Goal: Task Accomplishment & Management: Manage account settings

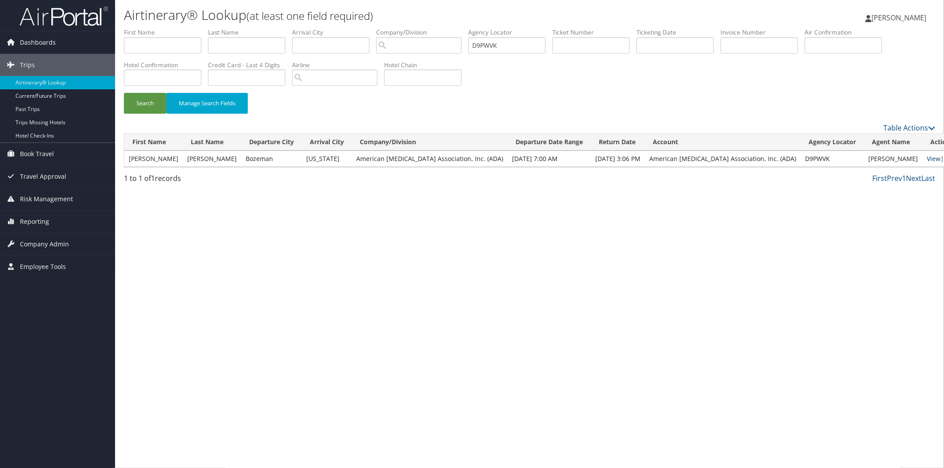
click at [927, 157] on link "View" at bounding box center [934, 158] width 14 height 8
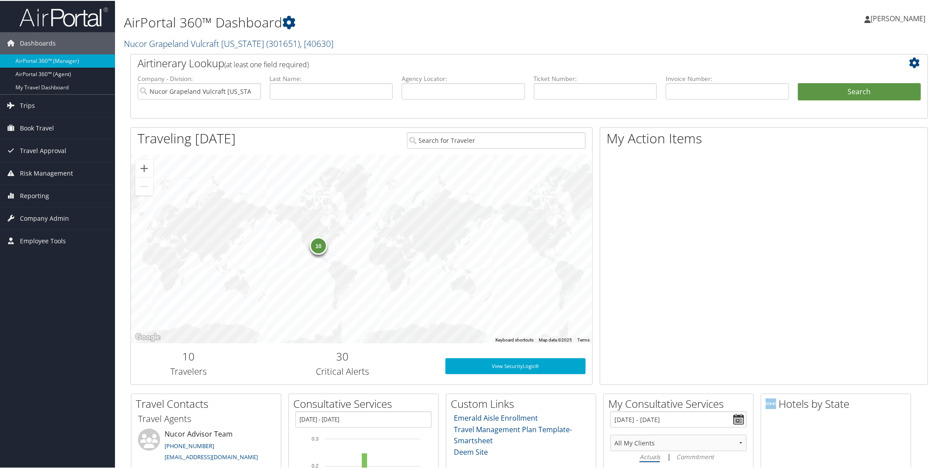
click at [211, 42] on link "Nucor Grapeland Vulcraft Texas ( 301651 ) , [ 40630 ]" at bounding box center [229, 43] width 210 height 12
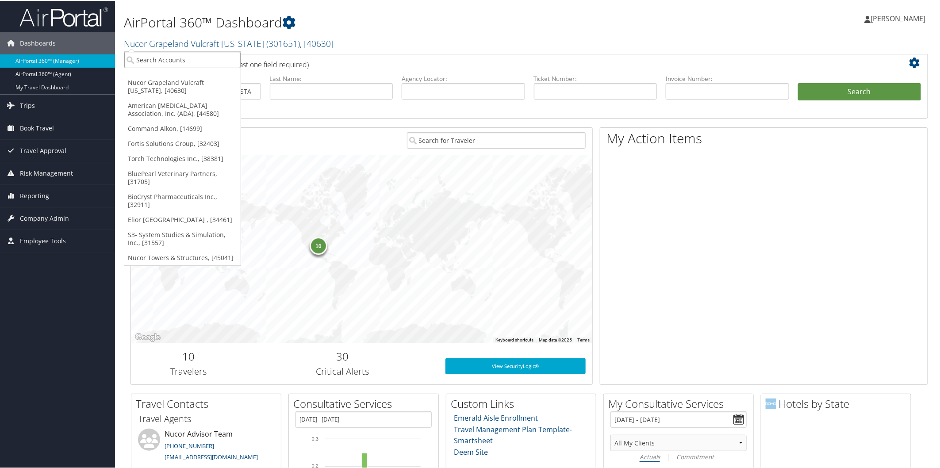
click at [219, 61] on input "search" at bounding box center [182, 59] width 116 height 16
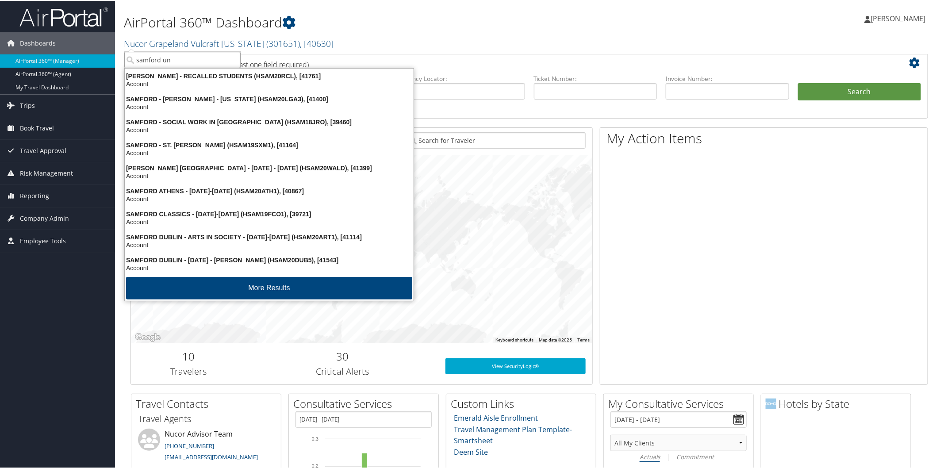
type input "samford uni"
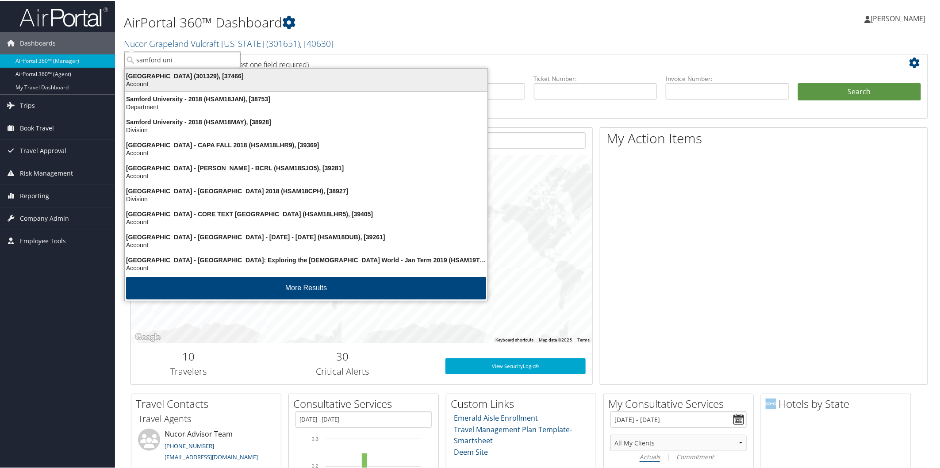
click at [178, 72] on div "Samford University (301329), [37466]" at bounding box center [306, 75] width 374 height 8
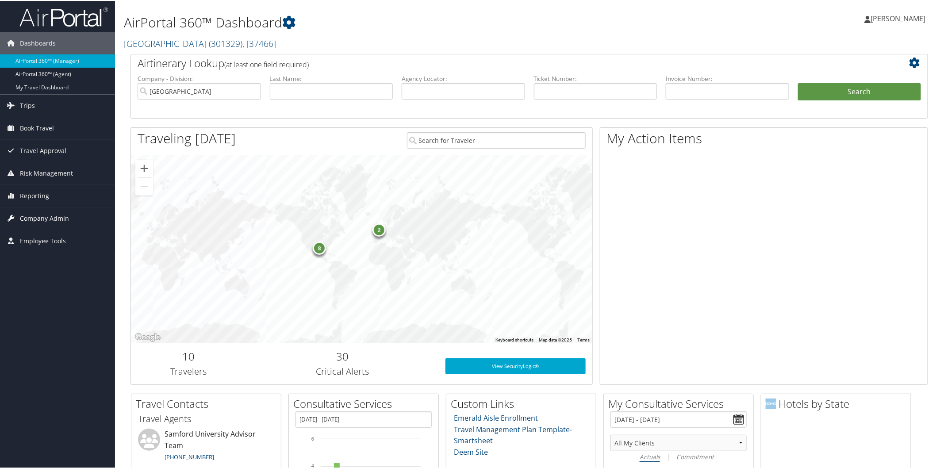
click at [56, 216] on span "Company Admin" at bounding box center [44, 218] width 49 height 22
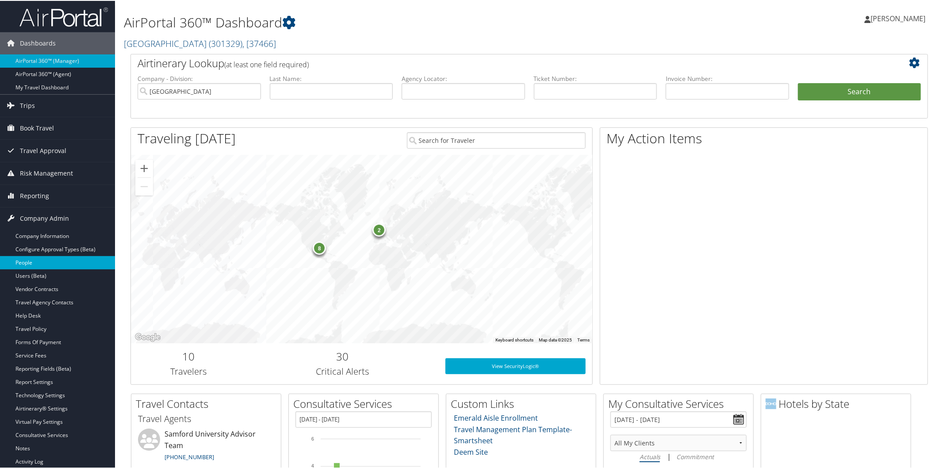
click at [38, 263] on link "People" at bounding box center [57, 261] width 115 height 13
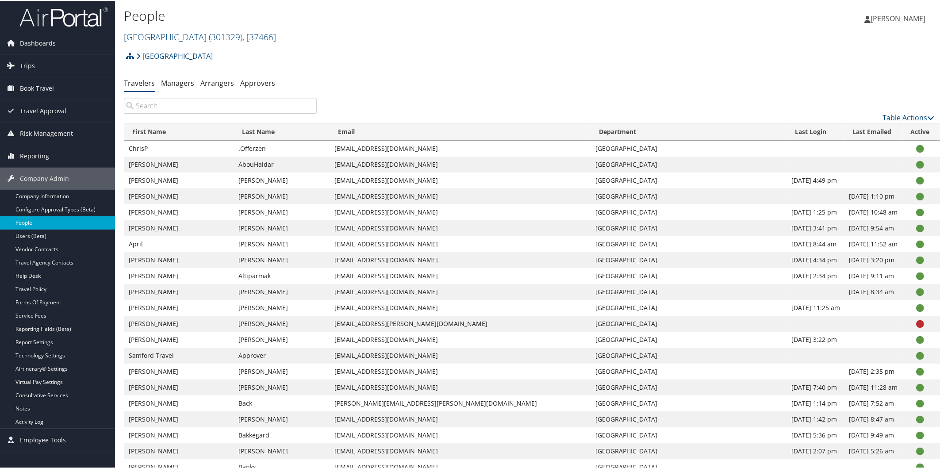
click at [284, 106] on input "search" at bounding box center [220, 105] width 193 height 16
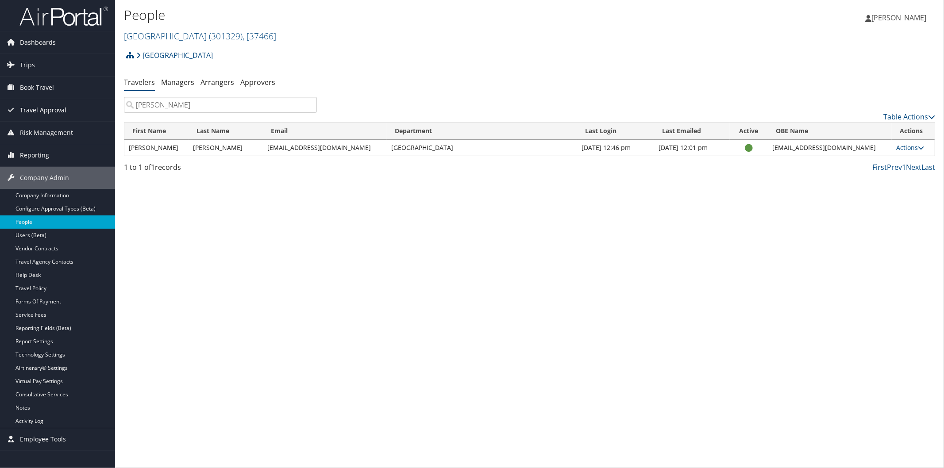
type input "donnelly"
click at [50, 193] on link "Company Information" at bounding box center [57, 195] width 115 height 13
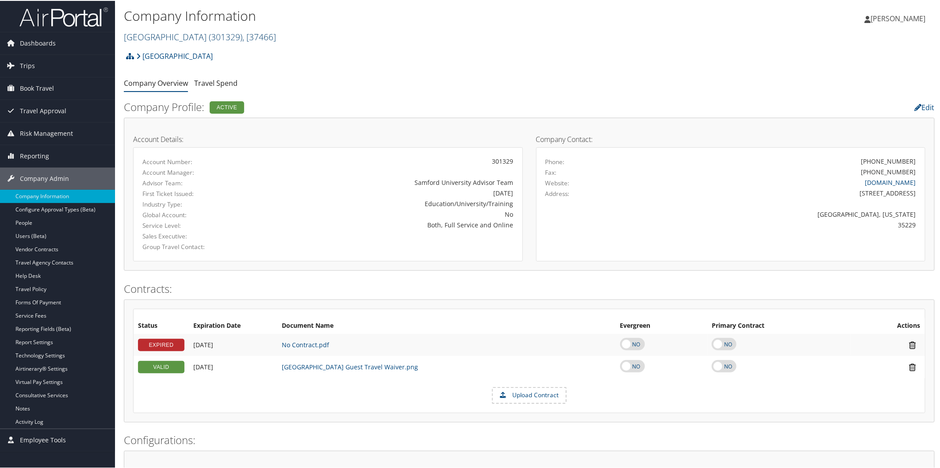
click at [169, 38] on link "[GEOGRAPHIC_DATA] ( 301329 ) , [ 37466 ]" at bounding box center [200, 36] width 152 height 12
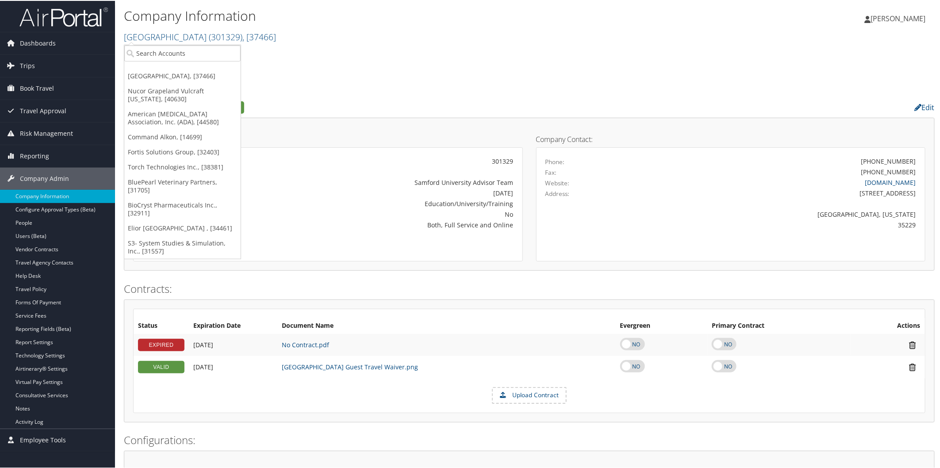
click at [63, 17] on img at bounding box center [63, 16] width 89 height 21
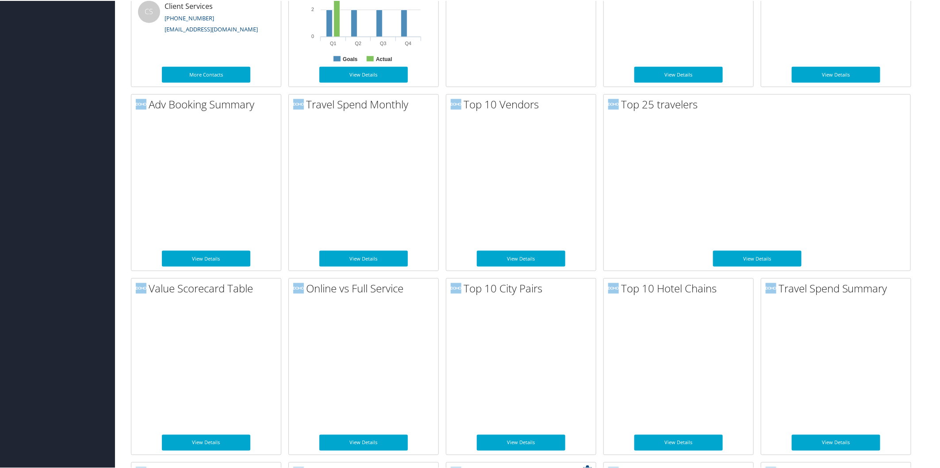
scroll to position [123, 0]
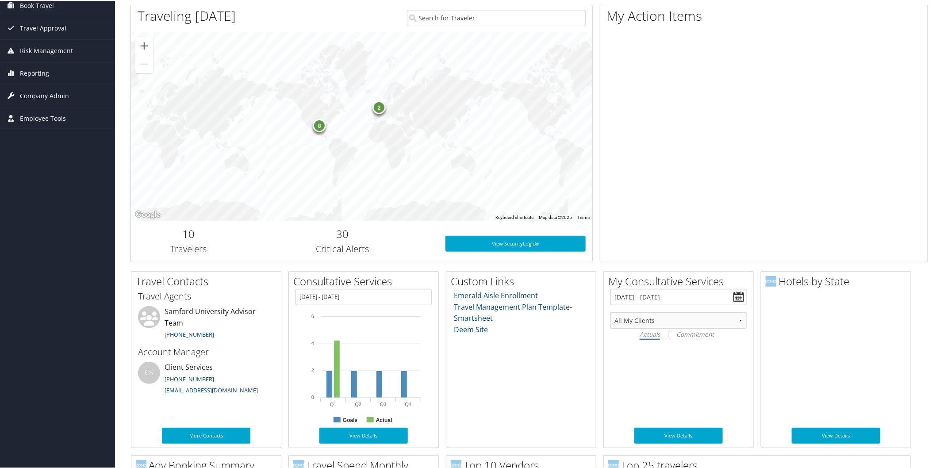
click at [50, 91] on span "Company Admin" at bounding box center [44, 95] width 49 height 22
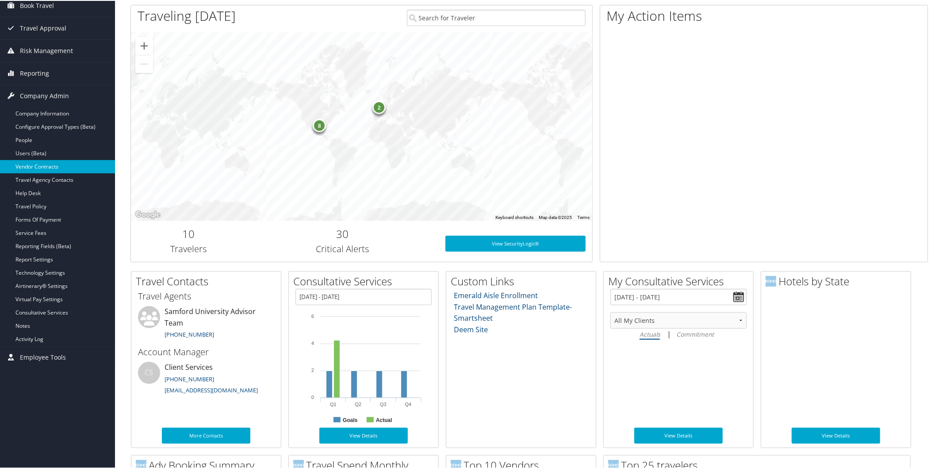
click at [49, 166] on link "Vendor Contracts" at bounding box center [57, 165] width 115 height 13
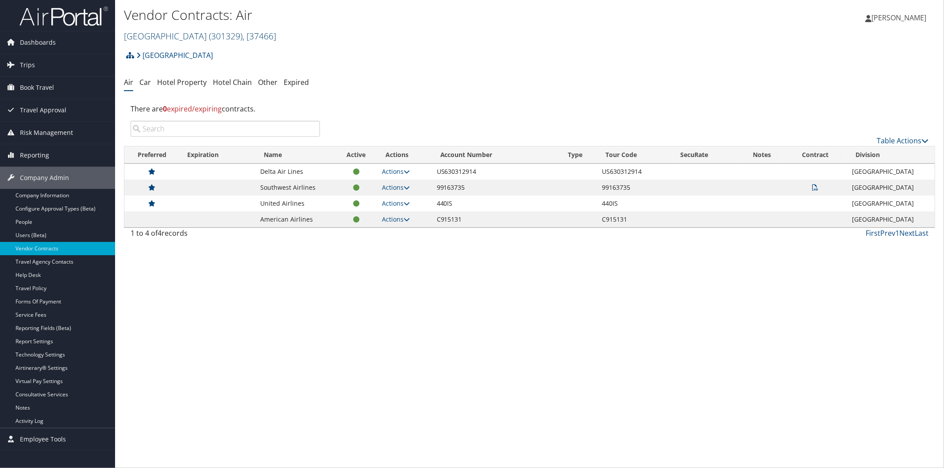
click at [154, 35] on link "[GEOGRAPHIC_DATA] ( 301329 ) , [ 37466 ]" at bounding box center [200, 36] width 152 height 12
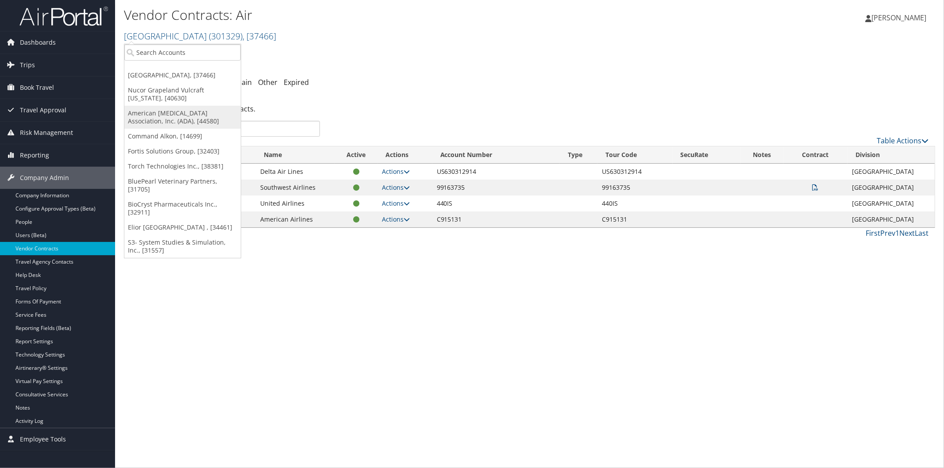
click at [187, 115] on link "American [MEDICAL_DATA] Association, Inc. (ADA), [44580]" at bounding box center [182, 117] width 116 height 23
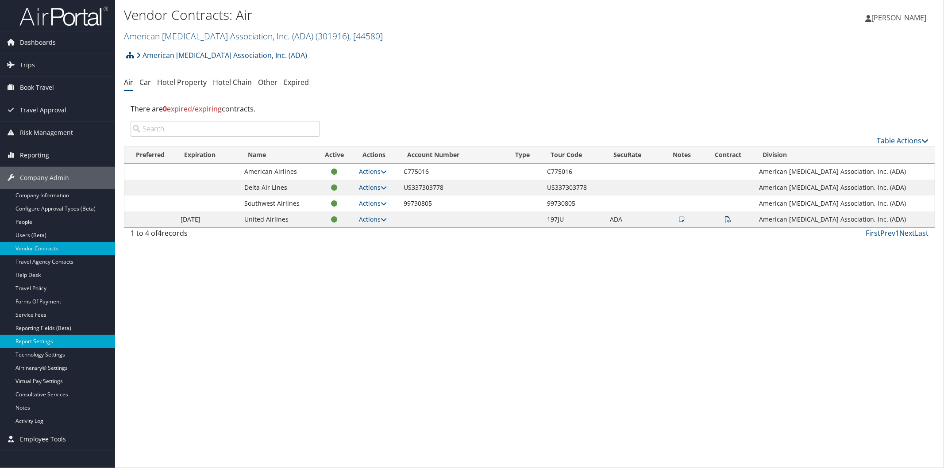
click at [55, 337] on link "Report Settings" at bounding box center [57, 341] width 115 height 13
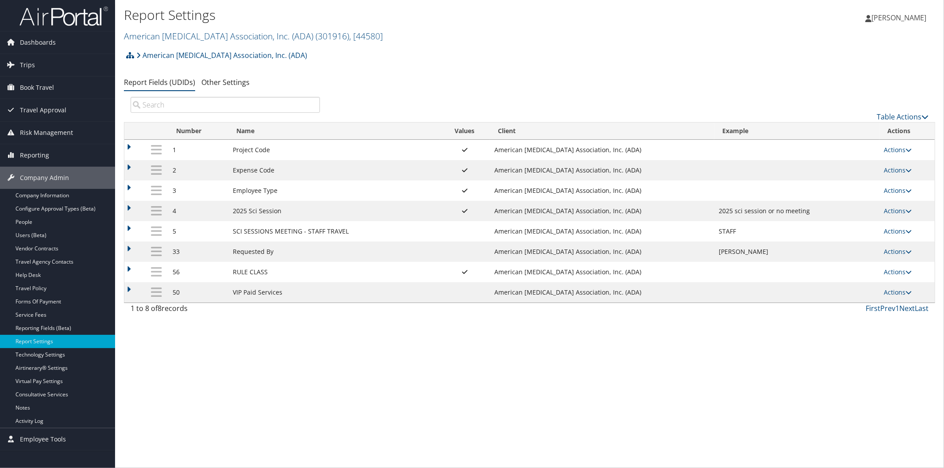
click at [129, 147] on td at bounding box center [134, 150] width 21 height 20
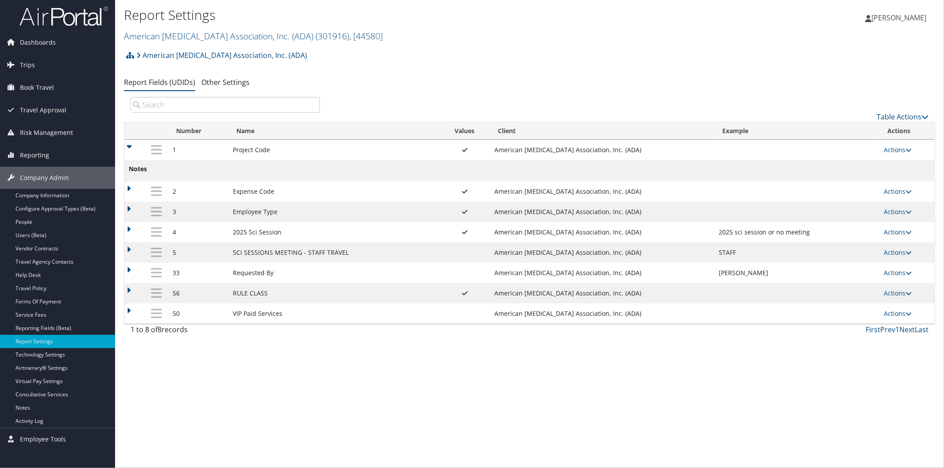
click at [130, 148] on td at bounding box center [134, 150] width 21 height 20
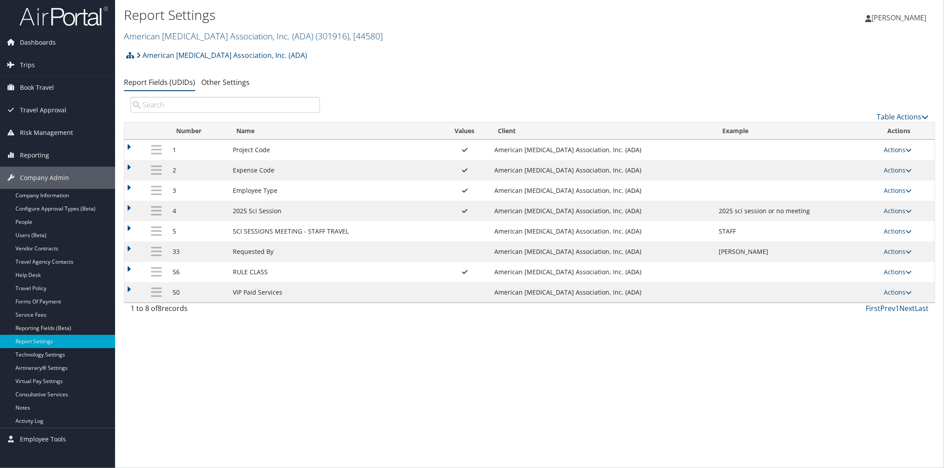
click at [912, 150] on icon at bounding box center [908, 150] width 6 height 6
click at [875, 164] on link "Update Report Field Values" at bounding box center [864, 163] width 96 height 15
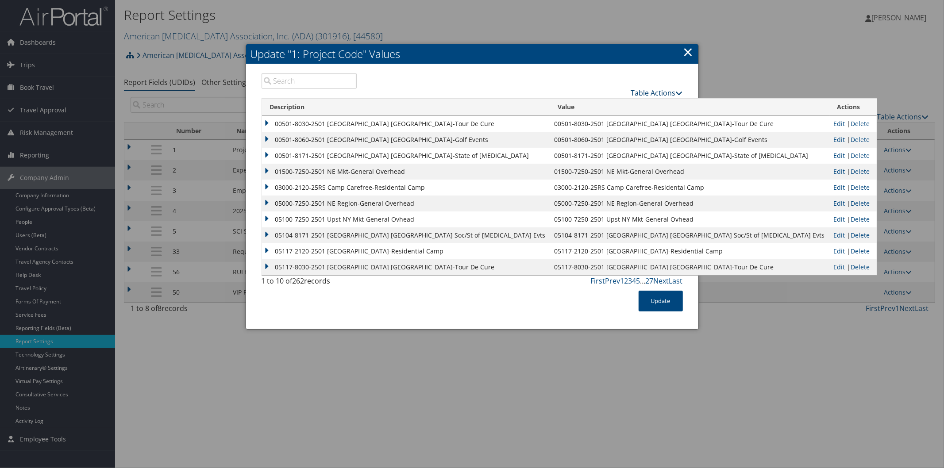
click at [682, 95] on icon at bounding box center [679, 92] width 7 height 7
click at [680, 91] on icon at bounding box center [679, 92] width 7 height 7
click at [678, 92] on icon at bounding box center [679, 92] width 7 height 7
click at [678, 93] on icon at bounding box center [679, 92] width 7 height 7
click at [607, 138] on link "Page Length" at bounding box center [624, 136] width 116 height 15
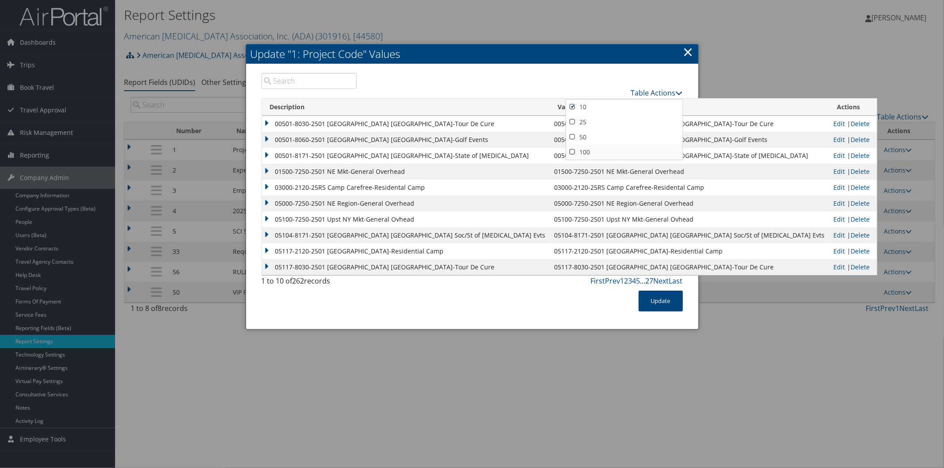
click at [573, 152] on link "100" at bounding box center [624, 152] width 116 height 15
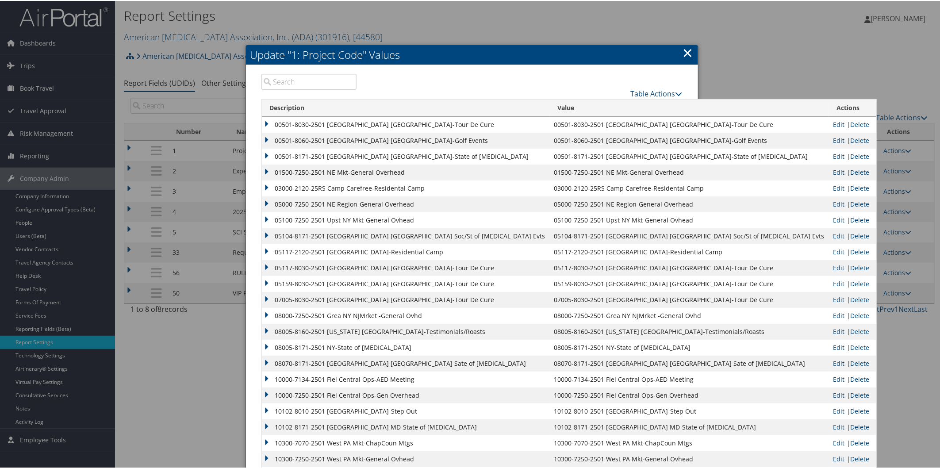
scroll to position [1294, 0]
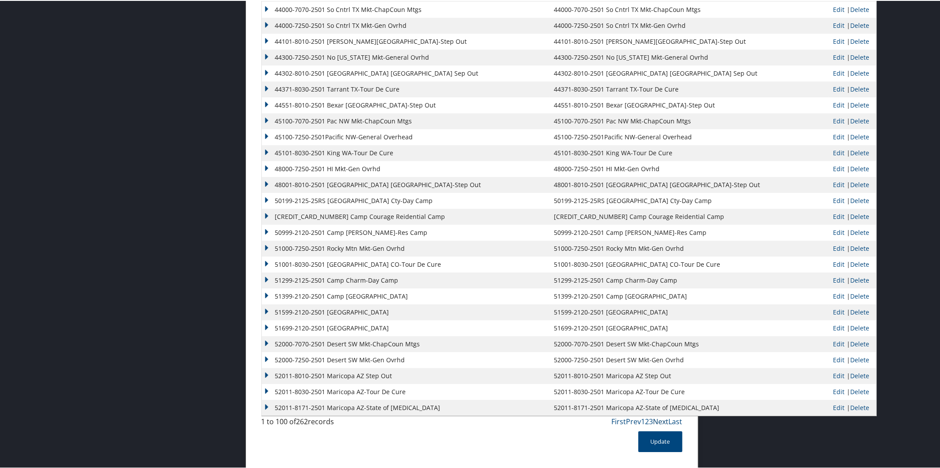
click at [659, 418] on link "Next" at bounding box center [661, 421] width 15 height 10
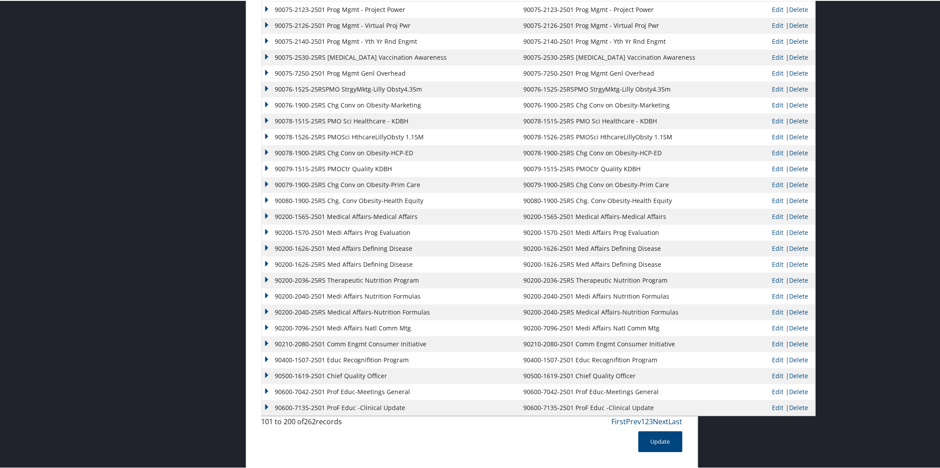
click at [663, 419] on link "Next" at bounding box center [661, 421] width 15 height 10
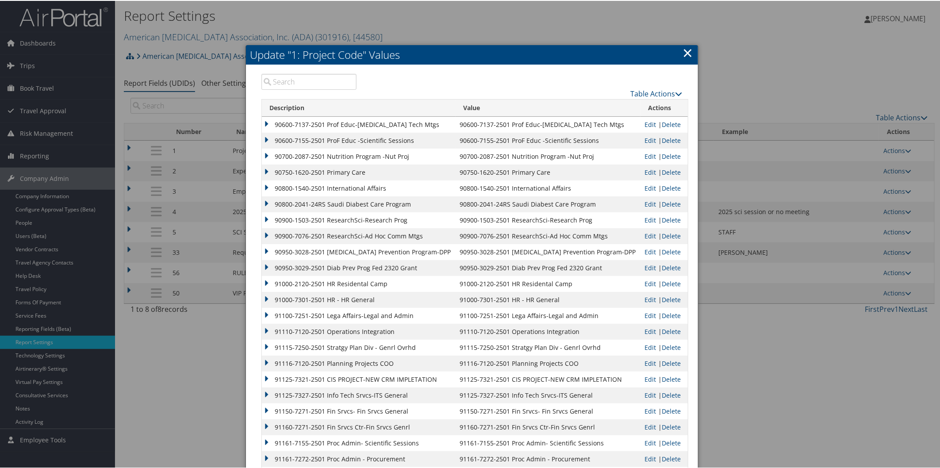
scroll to position [689, 0]
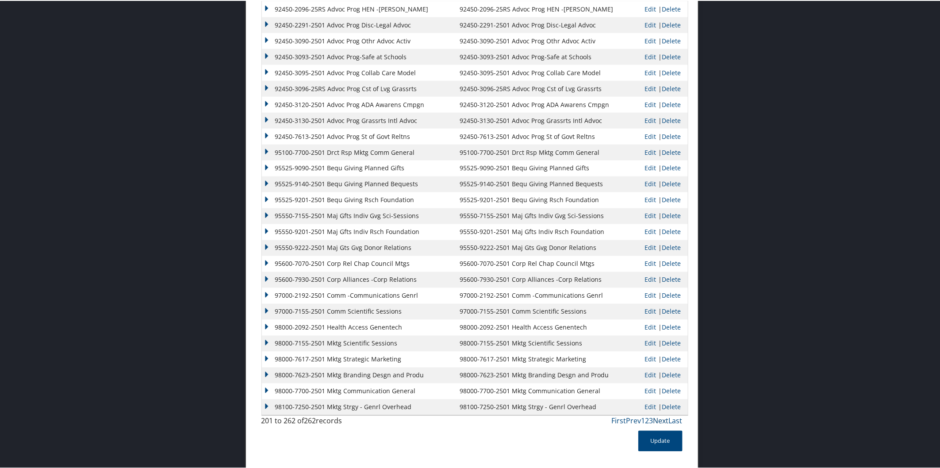
click at [662, 418] on link "Next" at bounding box center [661, 421] width 15 height 10
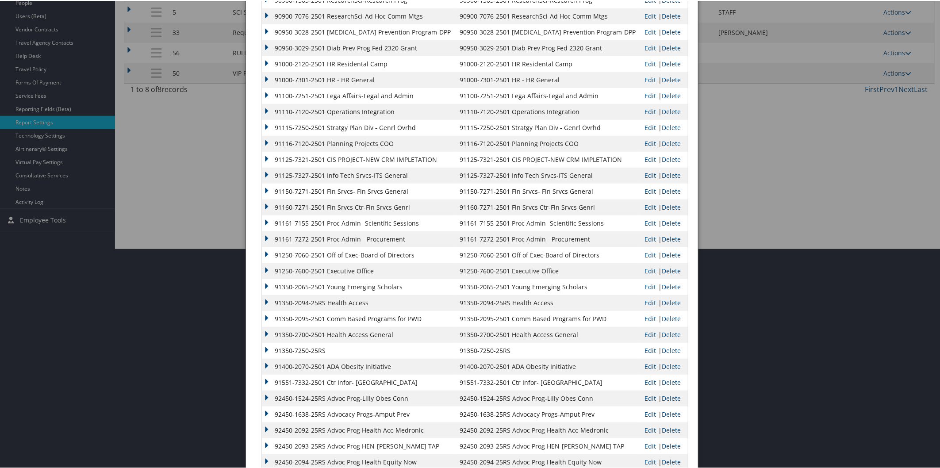
scroll to position [0, 0]
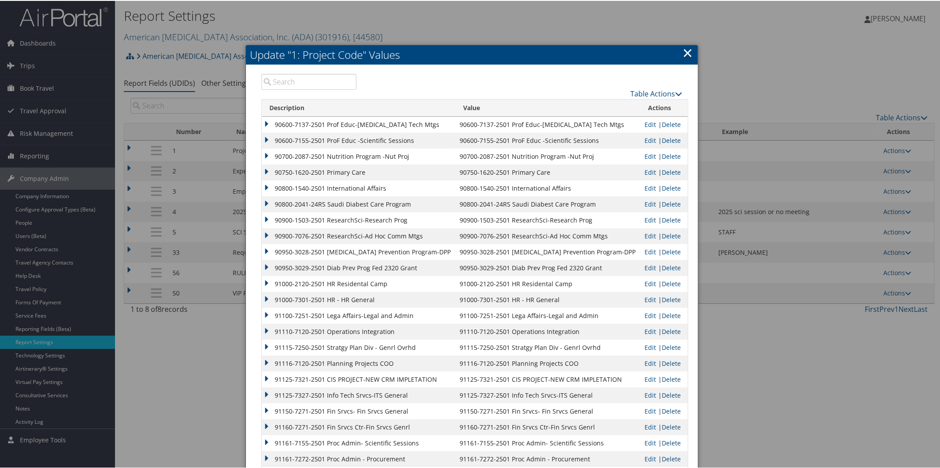
click at [321, 79] on input "search" at bounding box center [310, 81] width 96 height 16
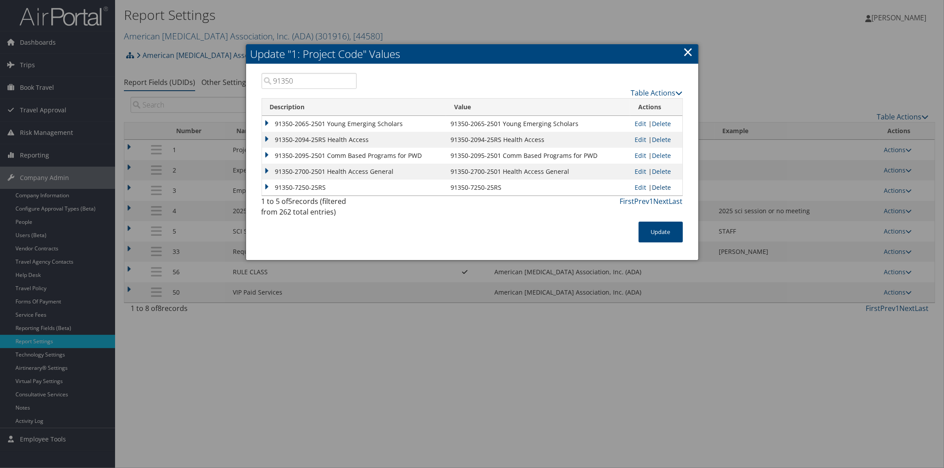
type input "91350"
click at [660, 187] on link "Delete" at bounding box center [661, 187] width 19 height 8
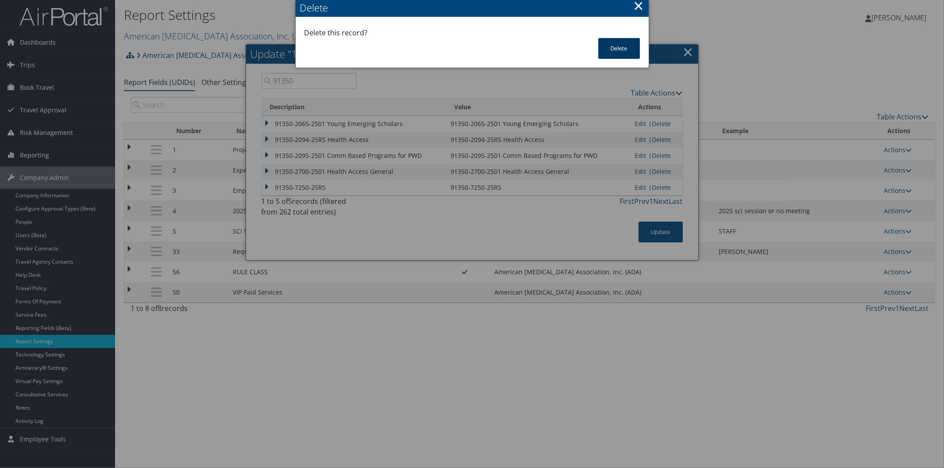
click at [607, 49] on button "Delete" at bounding box center [619, 48] width 42 height 21
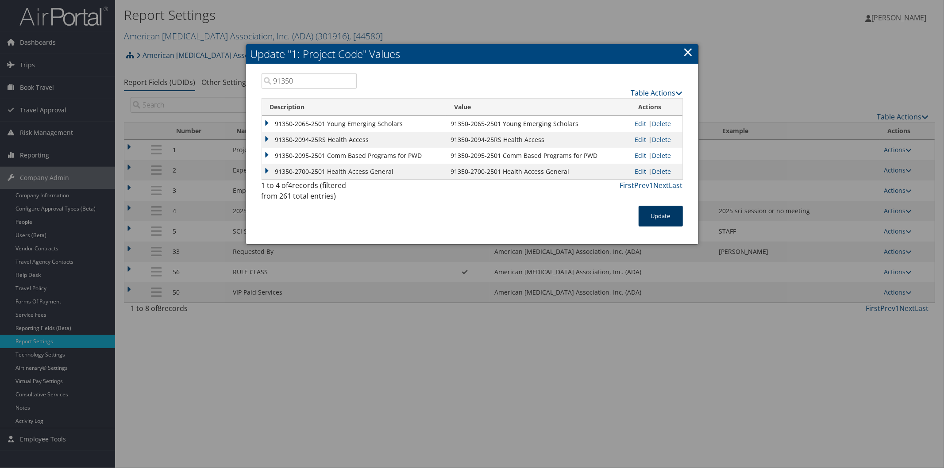
click at [660, 208] on button "Update" at bounding box center [661, 216] width 44 height 21
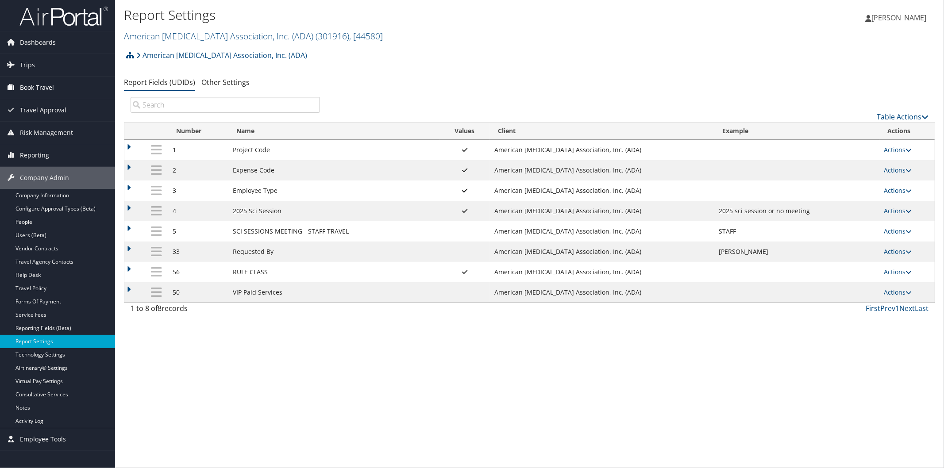
click at [34, 87] on span "Book Travel" at bounding box center [37, 88] width 34 height 22
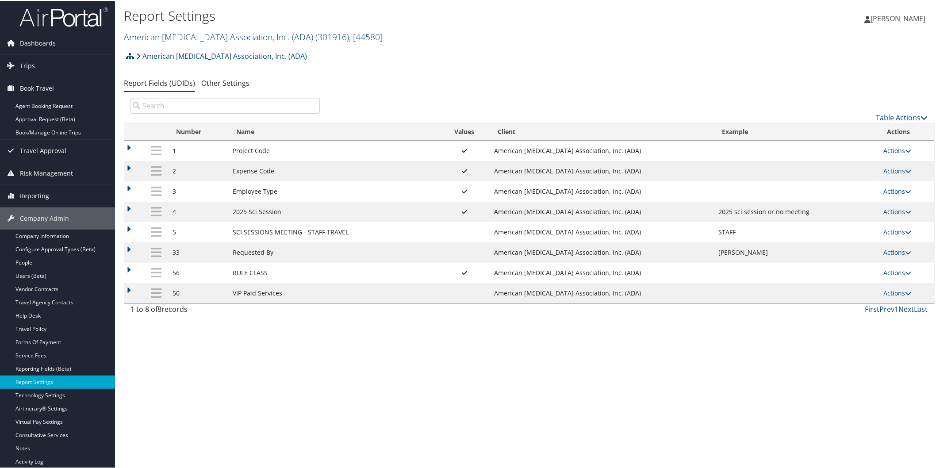
click at [178, 32] on link "American Diabetes Association, Inc. (ADA) ( 301916 ) , [ 44580 ]" at bounding box center [253, 36] width 259 height 12
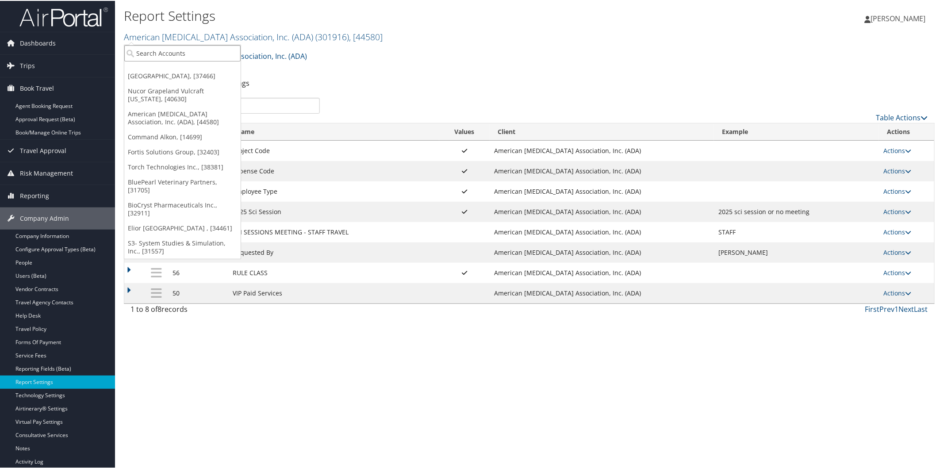
click at [186, 52] on input "search" at bounding box center [182, 52] width 116 height 16
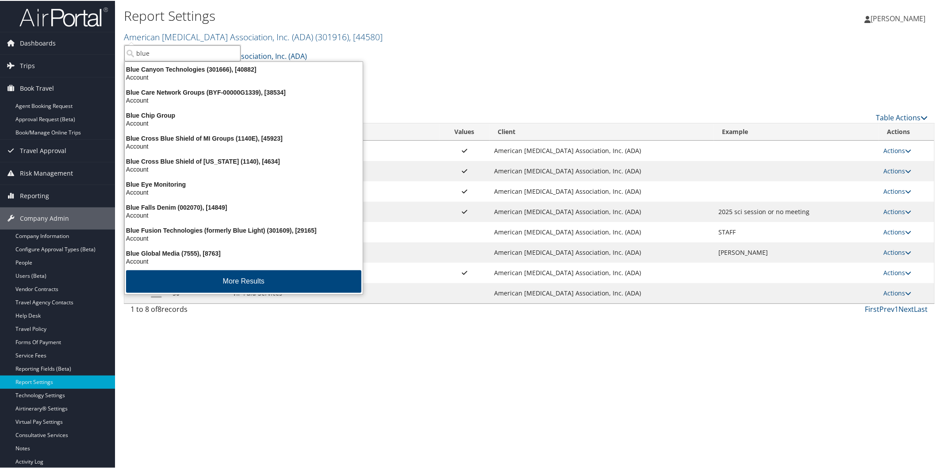
type input "bluep"
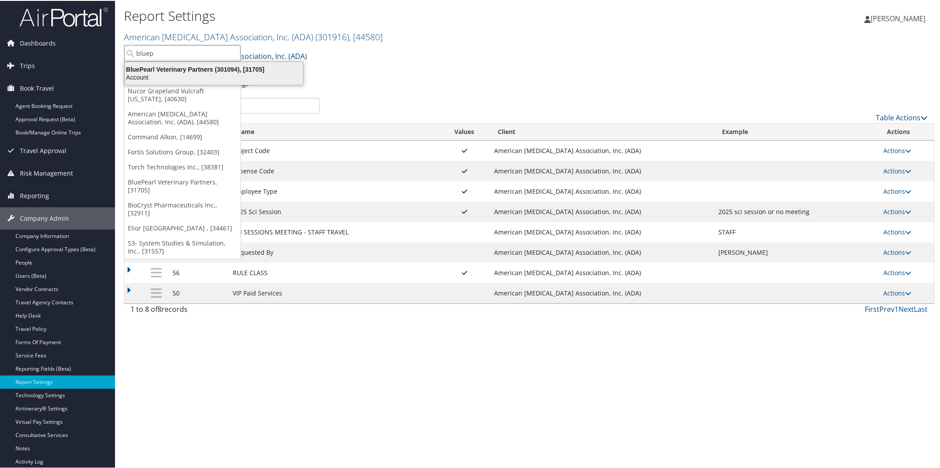
click at [194, 69] on div "BluePearl Veterinary Partners (301094), [31705]" at bounding box center [213, 69] width 189 height 8
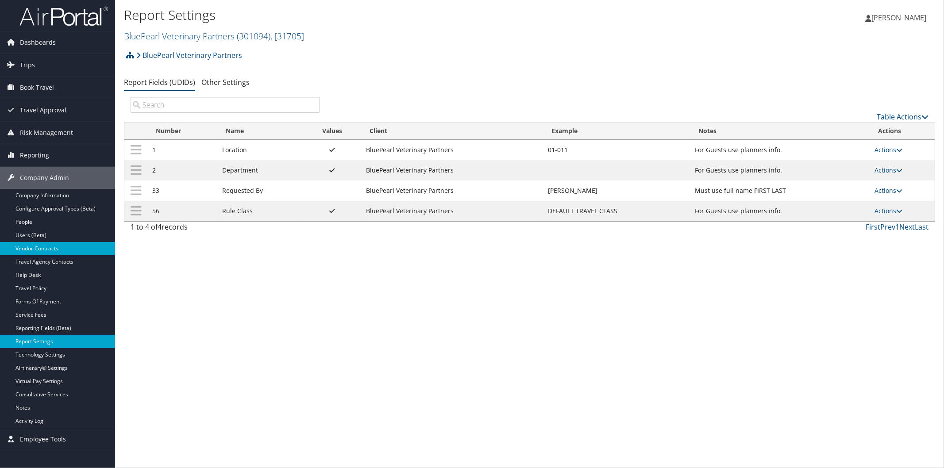
click at [54, 250] on link "Vendor Contracts" at bounding box center [57, 248] width 115 height 13
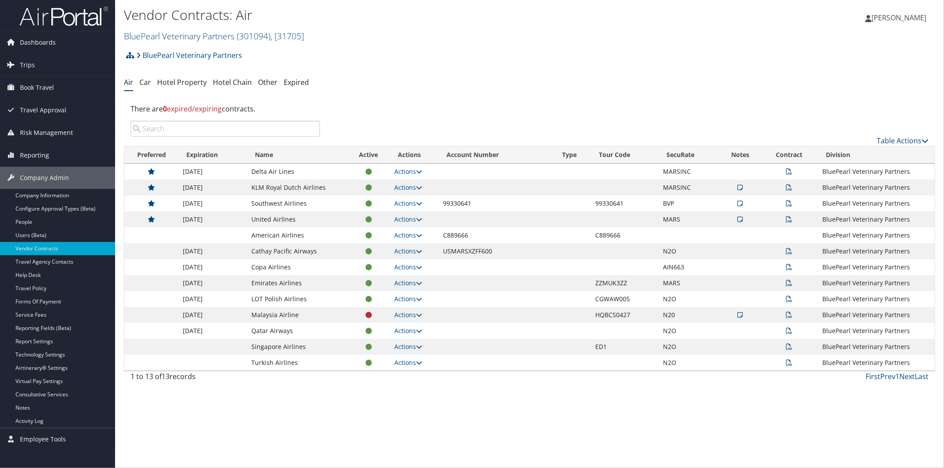
click at [908, 68] on div "BluePearl Veterinary Partners Account Structure BluePearl Veterinary Partners (…" at bounding box center [529, 58] width 811 height 24
